Goal: Check status: Check status

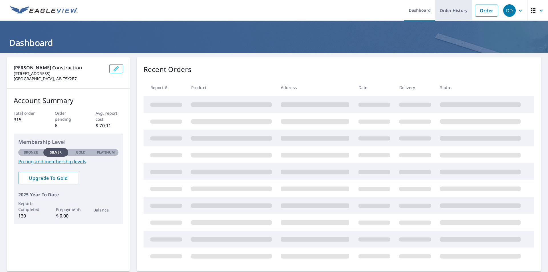
click at [453, 11] on link "Order History" at bounding box center [453, 10] width 37 height 21
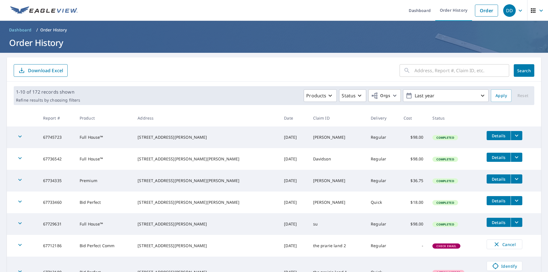
click at [440, 68] on input "text" at bounding box center [461, 70] width 95 height 16
type input "[STREET_ADDRESS][PERSON_NAME]"
click button "Search" at bounding box center [524, 70] width 21 height 13
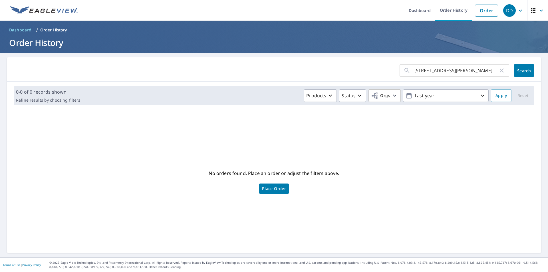
click at [470, 72] on input "[STREET_ADDRESS][PERSON_NAME]" at bounding box center [456, 70] width 84 height 16
type input "724 [PERSON_NAME]"
click button "Search" at bounding box center [524, 70] width 21 height 13
drag, startPoint x: 444, startPoint y: 72, endPoint x: 441, endPoint y: 73, distance: 3.8
click at [444, 72] on input "724 [PERSON_NAME]" at bounding box center [456, 70] width 84 height 16
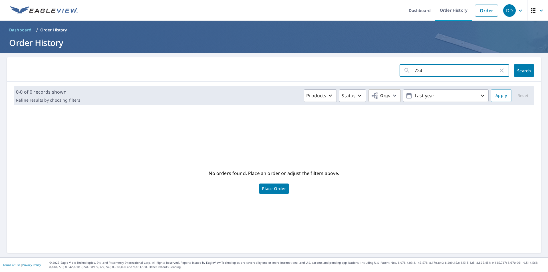
type input "724"
click button "Search" at bounding box center [524, 70] width 21 height 13
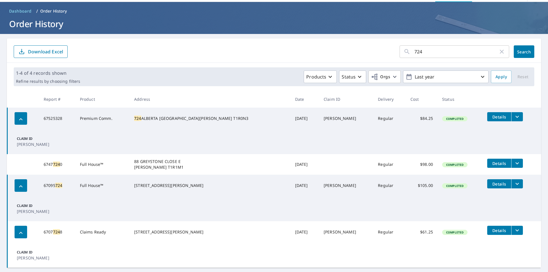
scroll to position [29, 0]
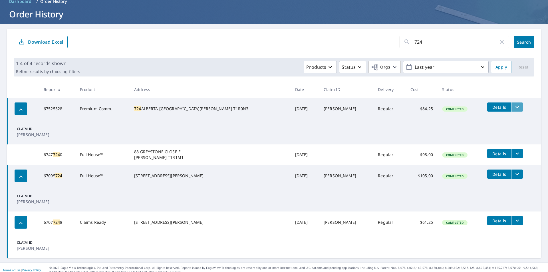
click at [514, 104] on icon "filesDropdownBtn-67525328" at bounding box center [517, 107] width 7 height 7
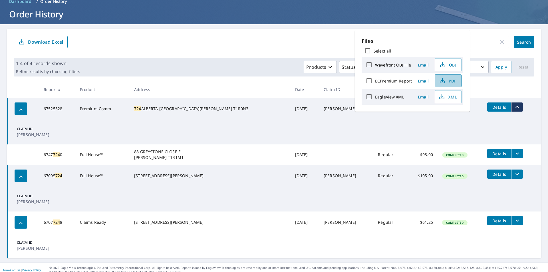
click at [454, 85] on button "PDF" at bounding box center [448, 80] width 27 height 13
click at [257, 36] on form "724 ​ Search Download Excel" at bounding box center [274, 42] width 520 height 13
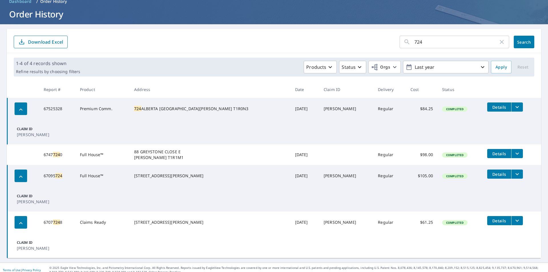
click at [289, 7] on header "Dashboard / Order History Order History" at bounding box center [274, 8] width 548 height 32
drag, startPoint x: 431, startPoint y: 38, endPoint x: 363, endPoint y: 42, distance: 68.6
click at [363, 42] on form "724 ​ Search Download Excel" at bounding box center [274, 42] width 520 height 13
click at [467, 39] on input "52 pleasant" at bounding box center [456, 42] width 84 height 16
type input "52 pleasant park cres"
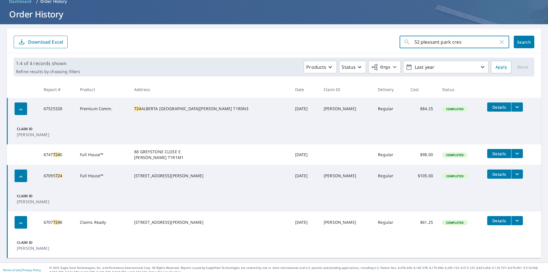
click button "Search" at bounding box center [524, 42] width 21 height 13
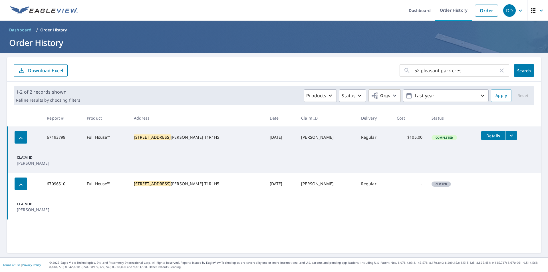
click at [509, 135] on icon "filesDropdownBtn-67193798" at bounding box center [510, 136] width 3 height 2
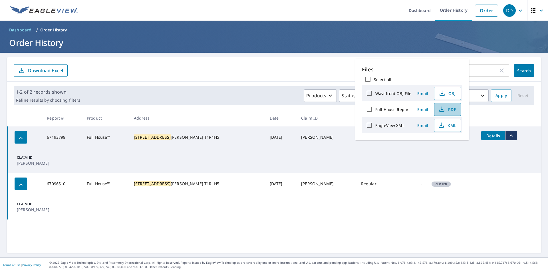
click at [438, 109] on icon "button" at bounding box center [441, 109] width 7 height 7
click at [376, 10] on ul "Dashboard Order History Order" at bounding box center [291, 10] width 420 height 21
